Goal: Information Seeking & Learning: Check status

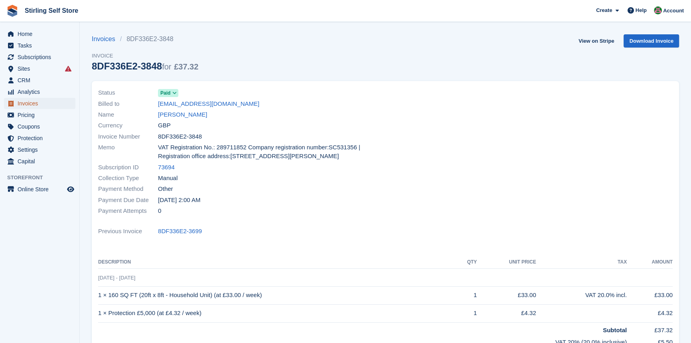
click at [33, 105] on span "Invoices" at bounding box center [42, 103] width 48 height 11
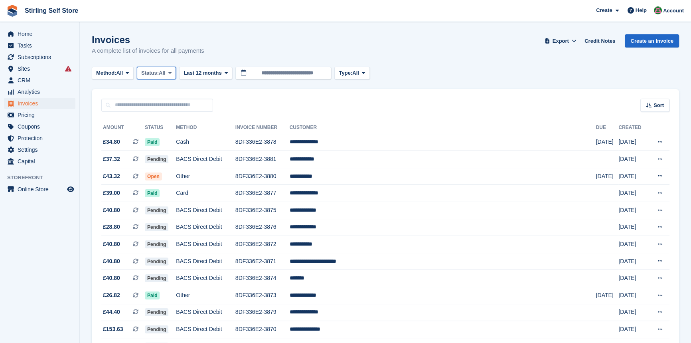
click at [171, 76] on span at bounding box center [170, 73] width 6 height 6
click at [170, 134] on link "Open" at bounding box center [175, 135] width 69 height 14
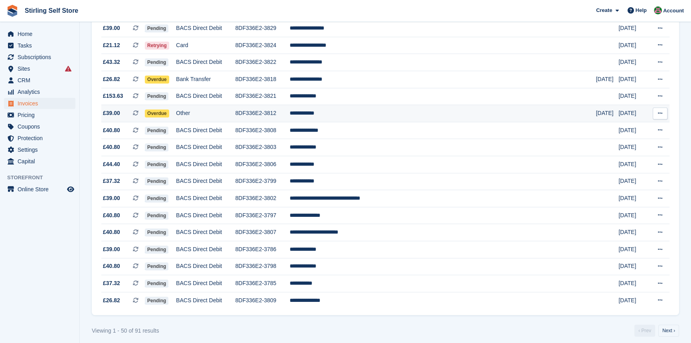
scroll to position [693, 0]
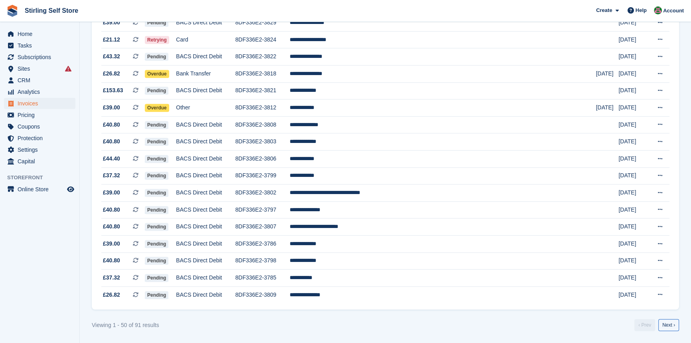
click at [673, 322] on link "Next ›" at bounding box center [669, 325] width 21 height 12
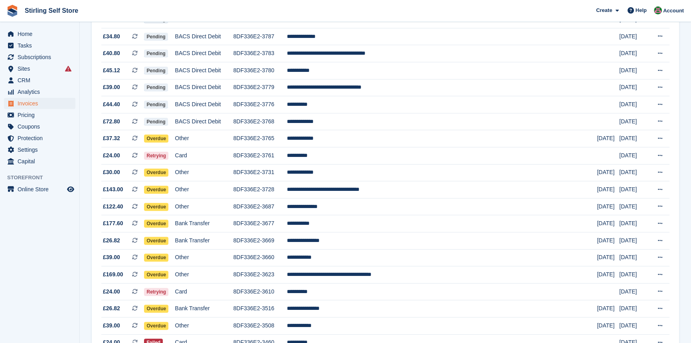
scroll to position [363, 0]
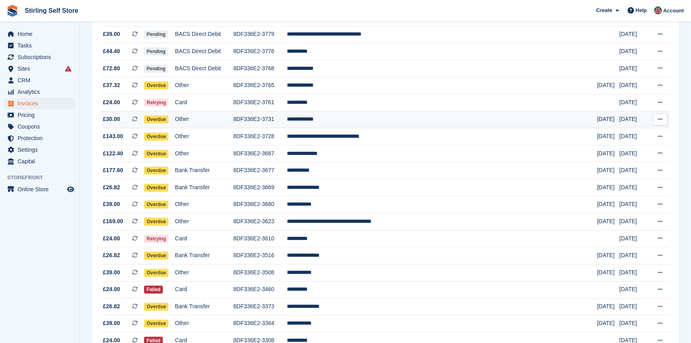
click at [360, 122] on td "**********" at bounding box center [442, 119] width 311 height 17
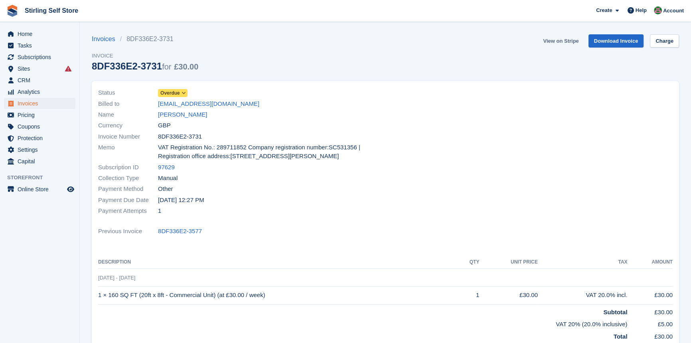
click at [561, 40] on link "View on Stripe" at bounding box center [561, 40] width 42 height 13
click at [44, 104] on span "Invoices" at bounding box center [42, 103] width 48 height 11
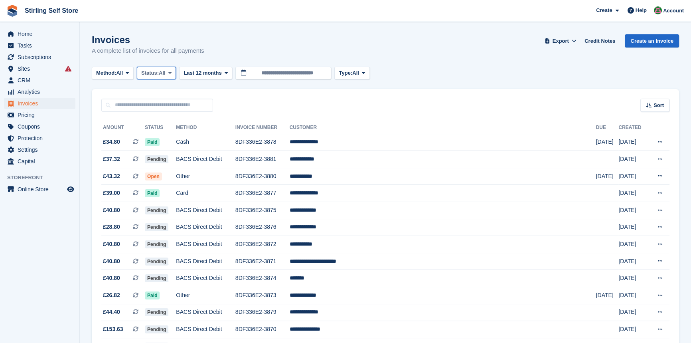
click at [172, 72] on icon at bounding box center [169, 72] width 3 height 5
click at [165, 139] on link "Open" at bounding box center [175, 135] width 69 height 14
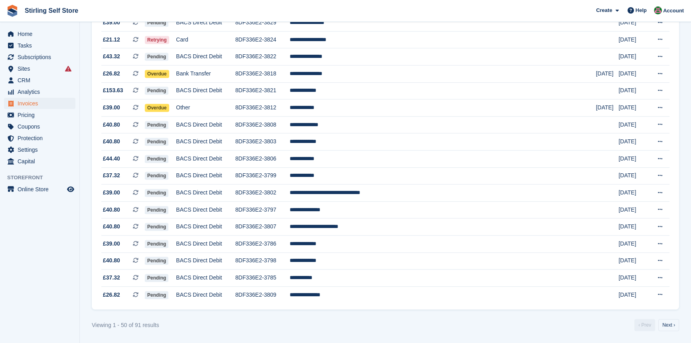
scroll to position [693, 0]
click at [667, 326] on link "Next ›" at bounding box center [669, 325] width 21 height 12
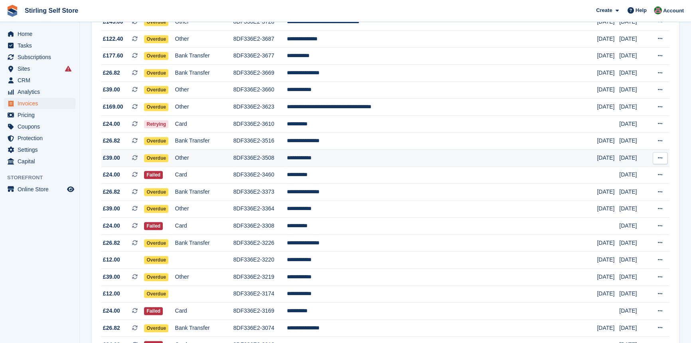
scroll to position [465, 0]
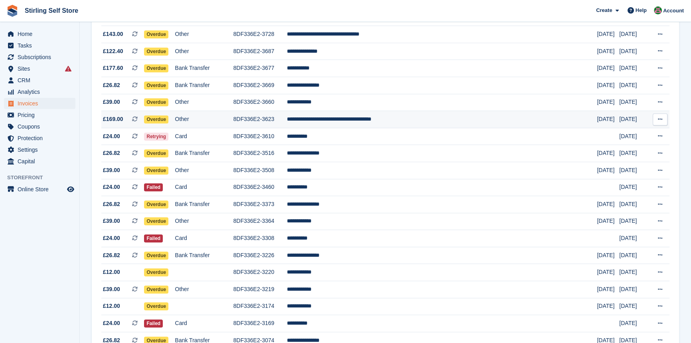
click at [356, 125] on td "**********" at bounding box center [442, 119] width 311 height 17
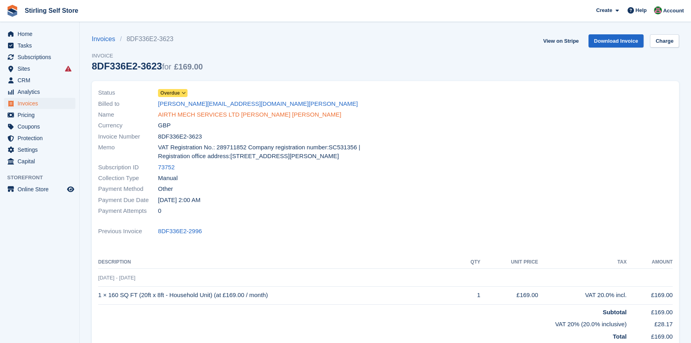
click at [187, 115] on link "AIRTH MECH SERVICES LTD [PERSON_NAME] [PERSON_NAME]" at bounding box center [249, 114] width 183 height 9
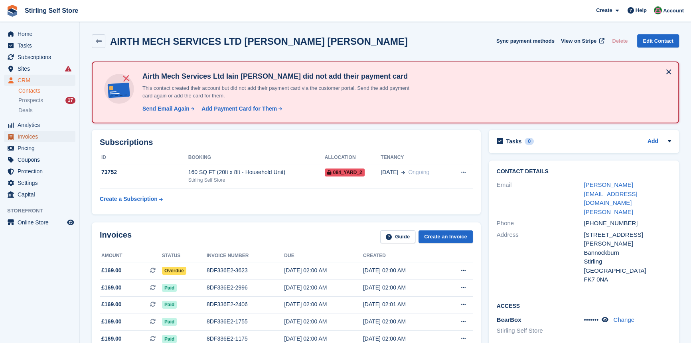
click at [32, 136] on span "Invoices" at bounding box center [42, 136] width 48 height 11
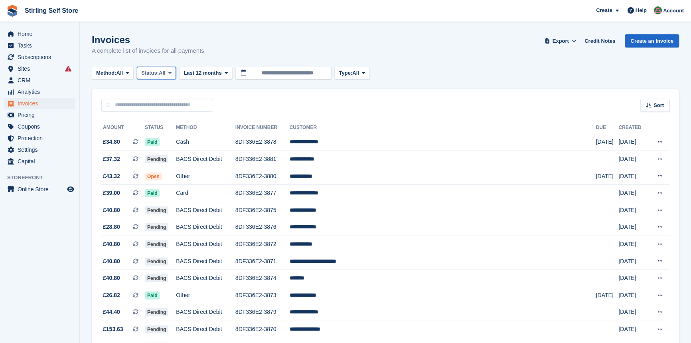
click at [173, 73] on span at bounding box center [170, 73] width 6 height 6
click at [172, 137] on link "Open" at bounding box center [175, 135] width 69 height 14
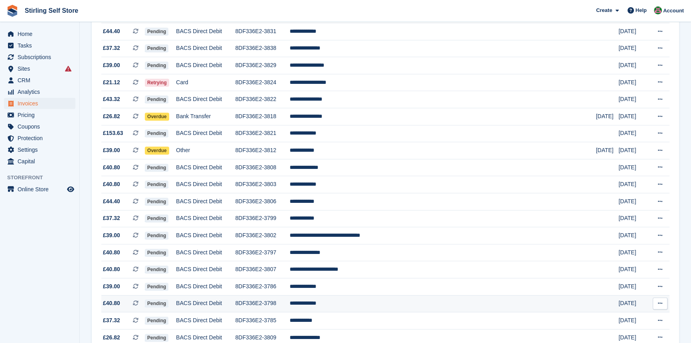
scroll to position [693, 0]
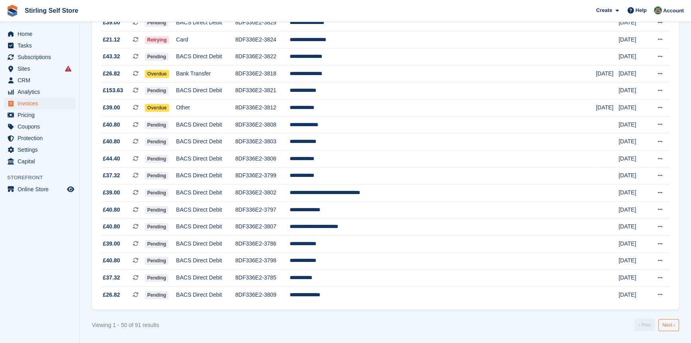
click at [666, 322] on link "Next ›" at bounding box center [669, 325] width 21 height 12
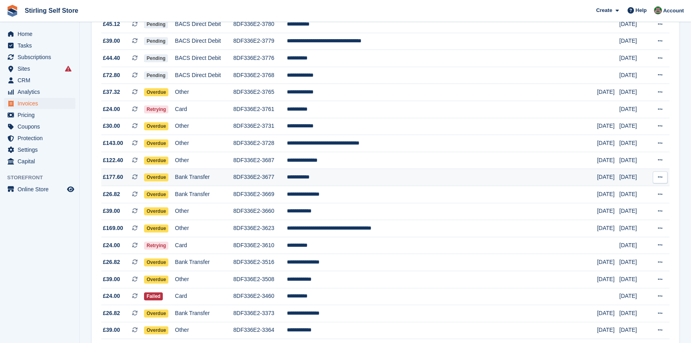
scroll to position [320, 0]
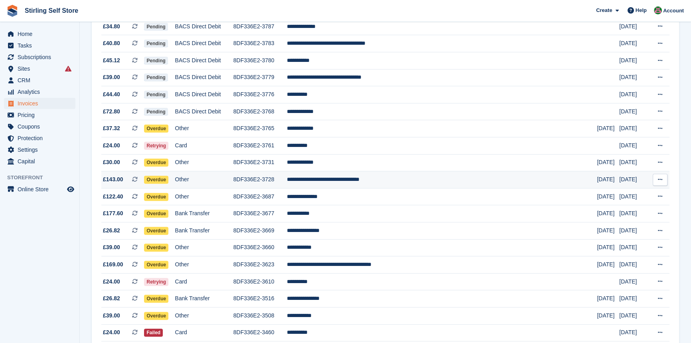
click at [353, 184] on td "**********" at bounding box center [442, 179] width 311 height 17
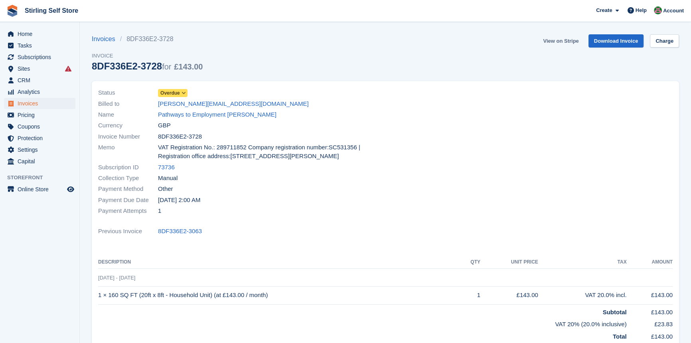
click at [558, 41] on link "View on Stripe" at bounding box center [561, 40] width 42 height 13
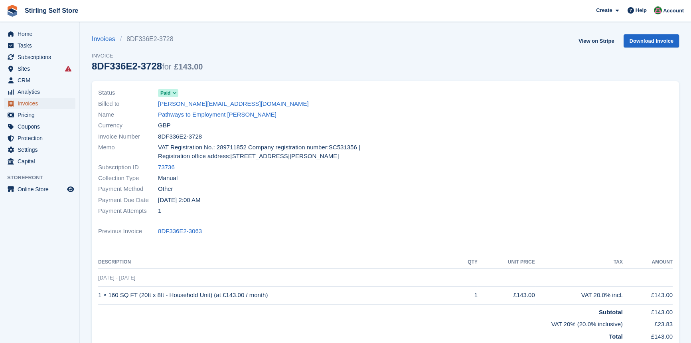
click at [42, 101] on span "Invoices" at bounding box center [42, 103] width 48 height 11
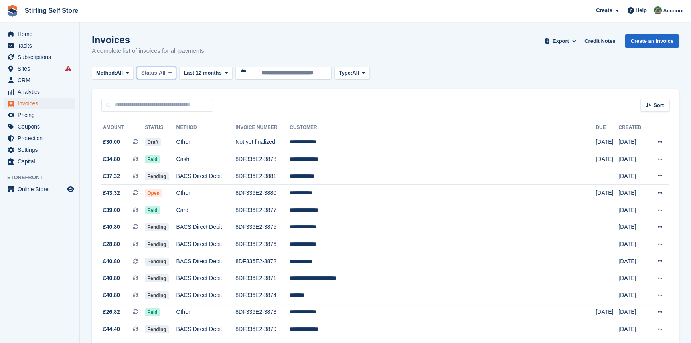
click at [173, 71] on span at bounding box center [170, 73] width 6 height 6
click at [171, 136] on link "Open" at bounding box center [175, 135] width 69 height 14
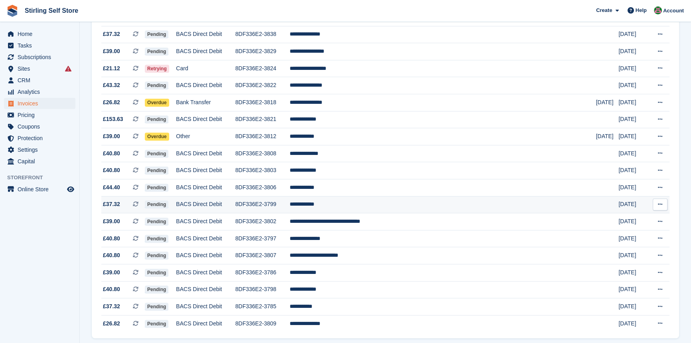
scroll to position [693, 0]
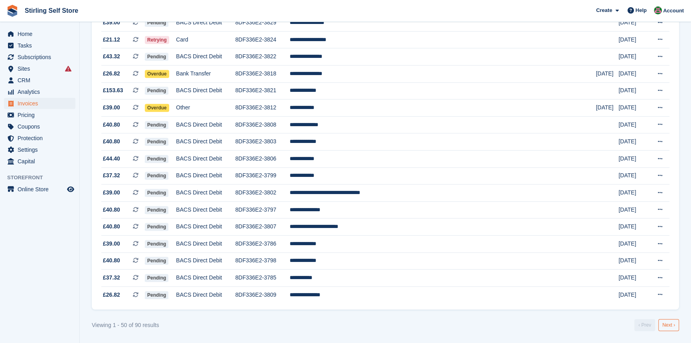
click at [672, 325] on link "Next ›" at bounding box center [669, 325] width 21 height 12
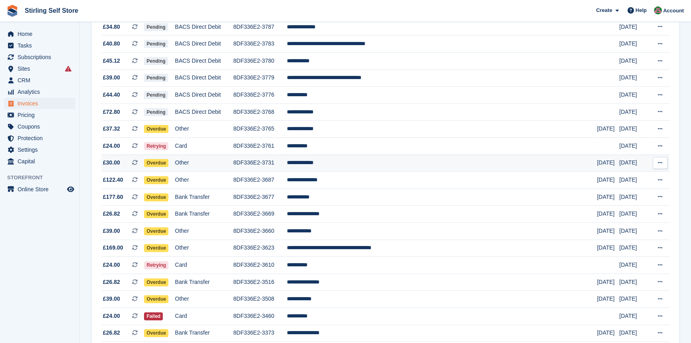
scroll to position [303, 0]
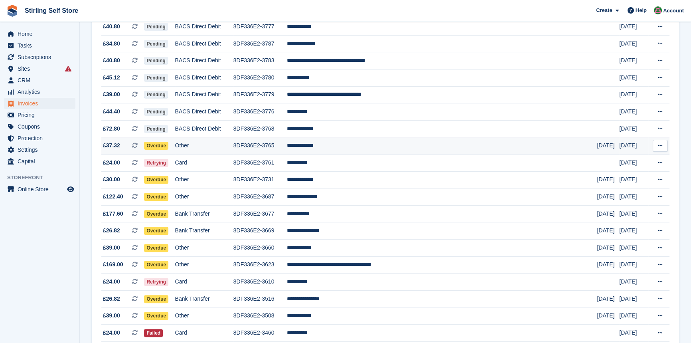
click at [352, 149] on td "**********" at bounding box center [442, 145] width 311 height 17
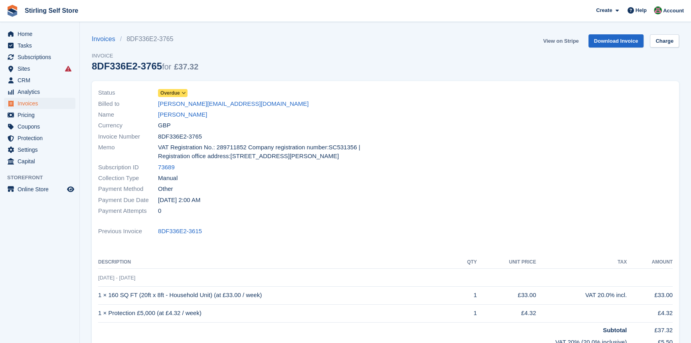
click at [560, 42] on link "View on Stripe" at bounding box center [561, 40] width 42 height 13
click at [36, 105] on span "Invoices" at bounding box center [42, 103] width 48 height 11
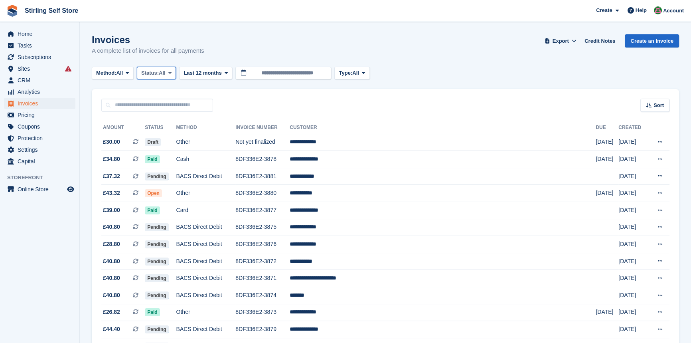
click at [172, 74] on icon at bounding box center [169, 72] width 3 height 5
click at [175, 135] on link "Open" at bounding box center [175, 135] width 69 height 14
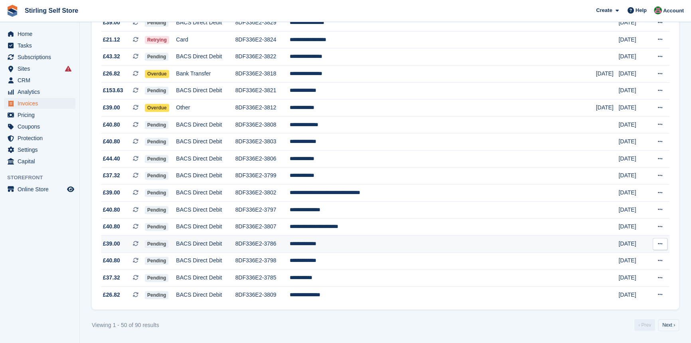
scroll to position [693, 0]
click at [673, 323] on link "Next ›" at bounding box center [669, 325] width 21 height 12
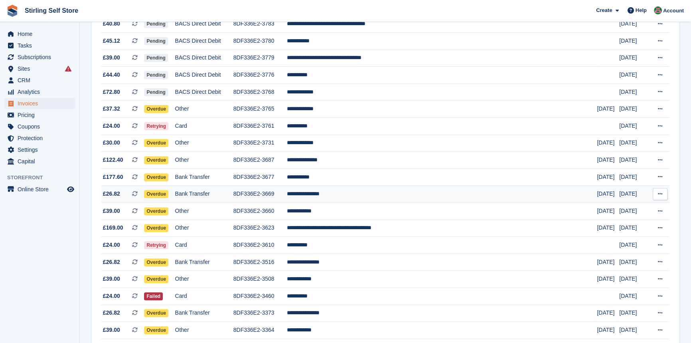
scroll to position [339, 0]
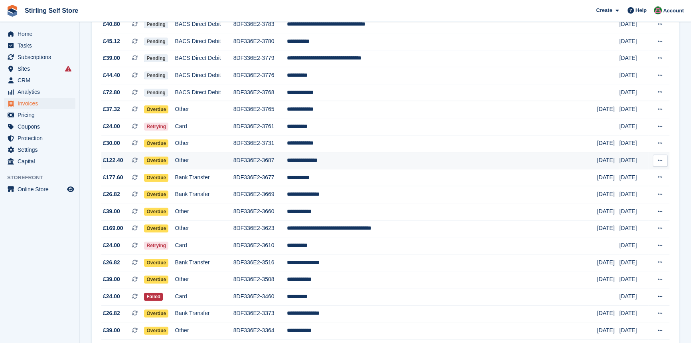
click at [356, 166] on td "**********" at bounding box center [442, 160] width 311 height 17
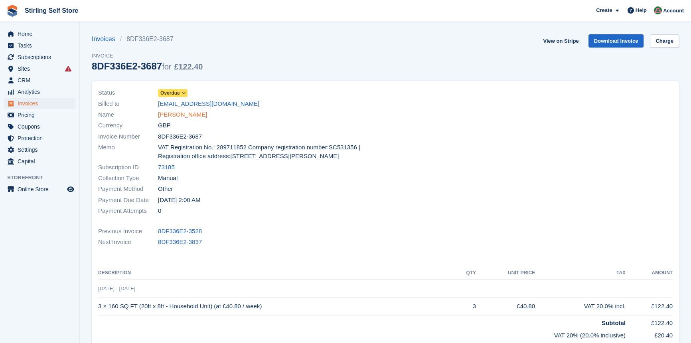
click at [185, 116] on link "[PERSON_NAME]" at bounding box center [182, 114] width 49 height 9
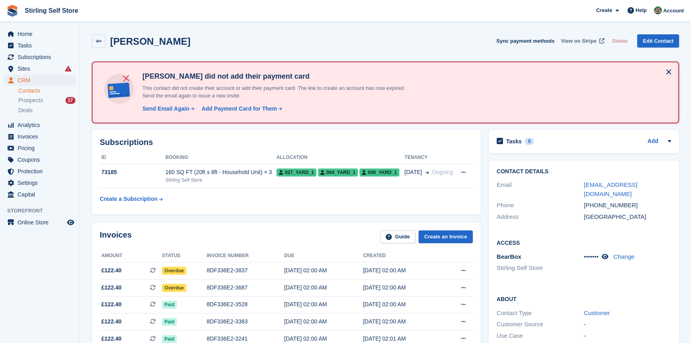
click at [582, 39] on span "View on Stripe" at bounding box center [579, 41] width 36 height 8
click at [219, 271] on div "8DF336E2-3837" at bounding box center [245, 270] width 77 height 8
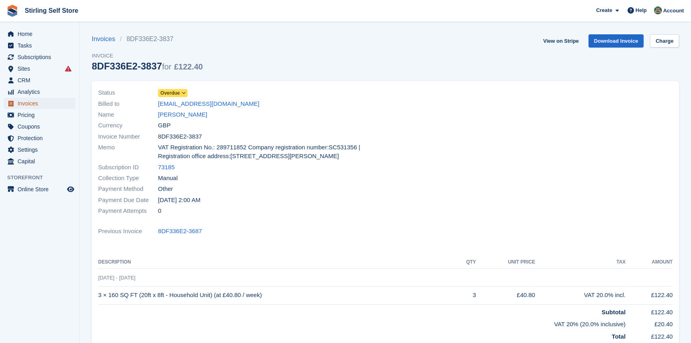
drag, startPoint x: 41, startPoint y: 104, endPoint x: 44, endPoint y: 106, distance: 4.3
click at [42, 104] on span "Invoices" at bounding box center [42, 103] width 48 height 11
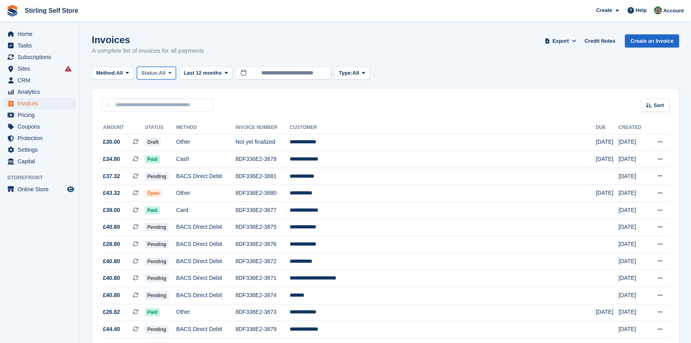
click at [172, 71] on icon at bounding box center [169, 72] width 3 height 5
click at [175, 136] on link "Open" at bounding box center [175, 135] width 69 height 14
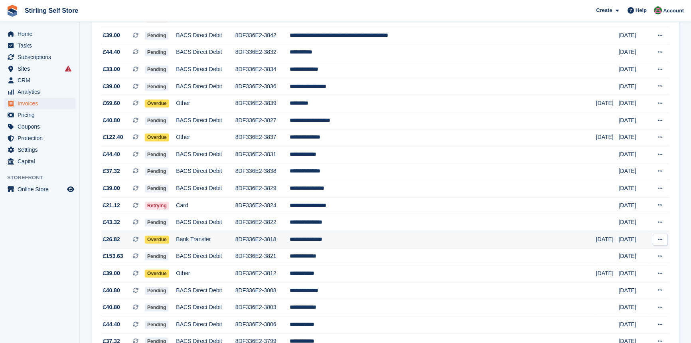
scroll to position [511, 0]
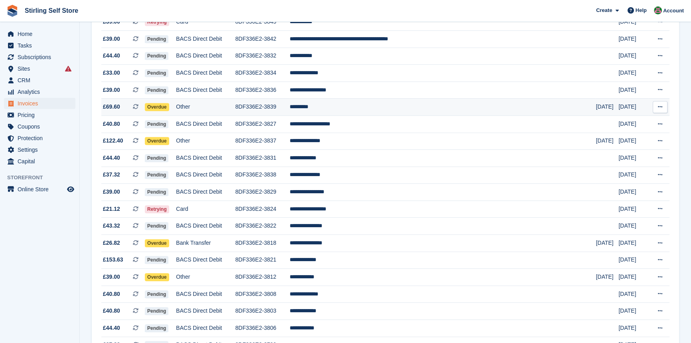
click at [362, 113] on td "*********" at bounding box center [443, 107] width 307 height 17
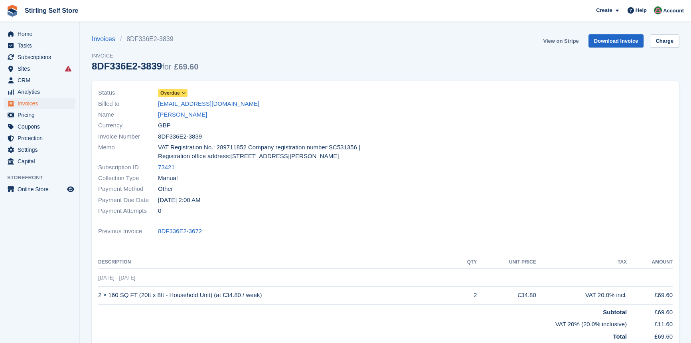
click at [565, 41] on link "View on Stripe" at bounding box center [561, 40] width 42 height 13
click at [41, 56] on span "Subscriptions" at bounding box center [42, 57] width 48 height 11
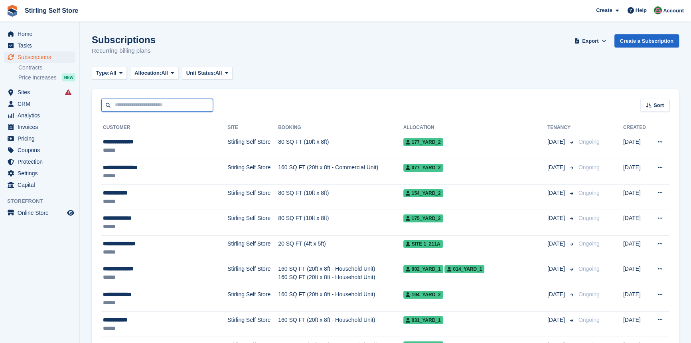
click at [161, 102] on input "text" at bounding box center [157, 105] width 112 height 13
type input "*******"
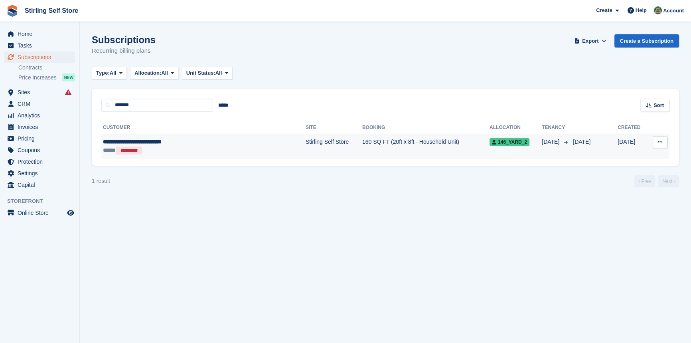
click at [306, 139] on td "Stirling Self Store" at bounding box center [334, 147] width 57 height 26
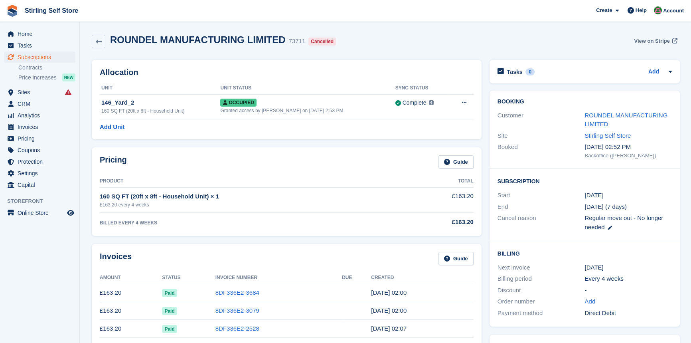
click at [648, 42] on span "View on Stripe" at bounding box center [652, 41] width 36 height 8
click at [41, 34] on span "Home" at bounding box center [42, 33] width 48 height 11
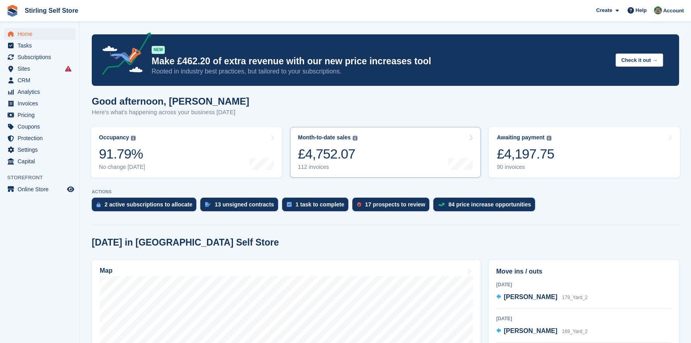
scroll to position [145, 0]
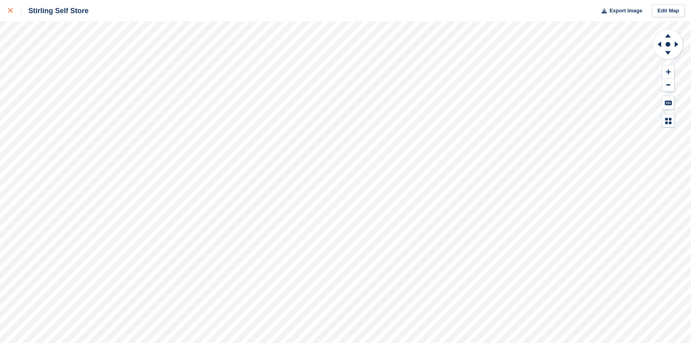
click at [11, 8] on div at bounding box center [14, 11] width 13 height 10
